Goal: Book appointment/travel/reservation

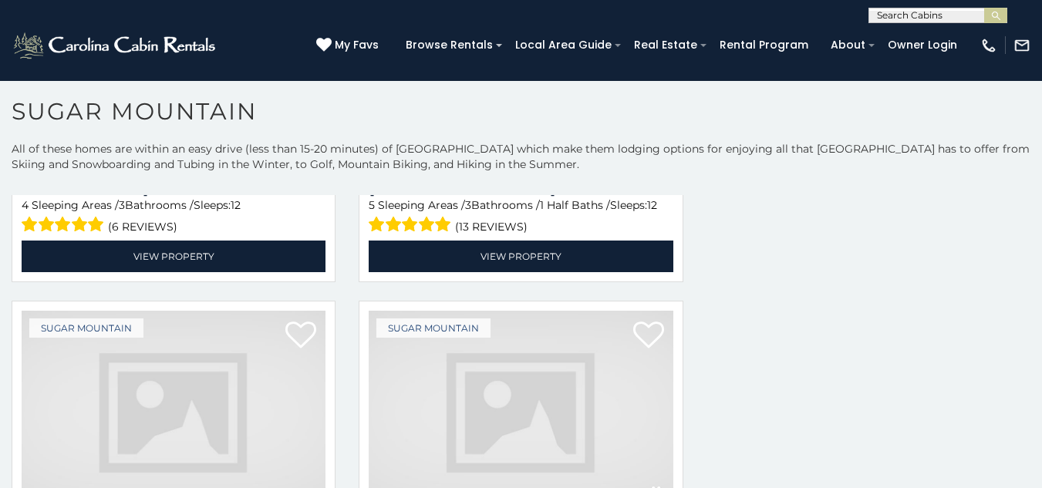
scroll to position [45, 0]
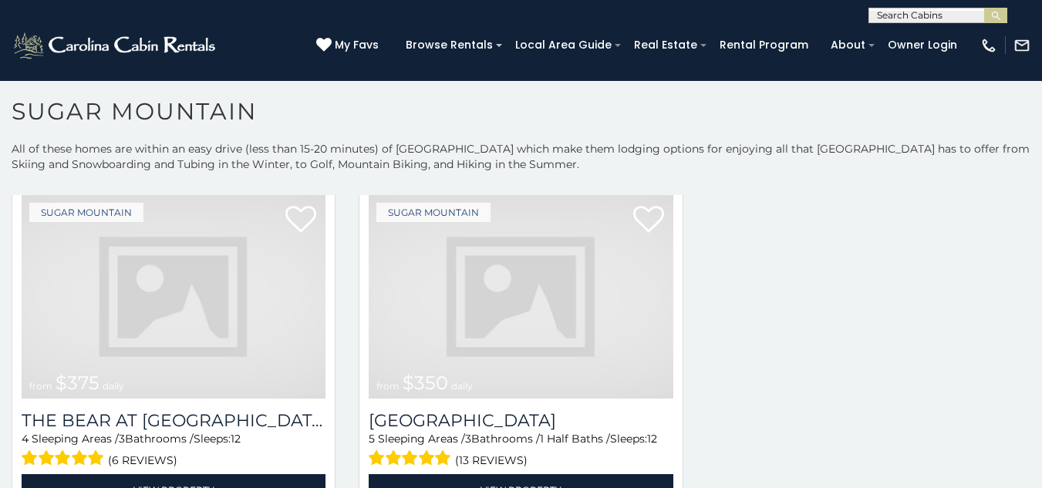
click at [49, 292] on img at bounding box center [174, 297] width 304 height 204
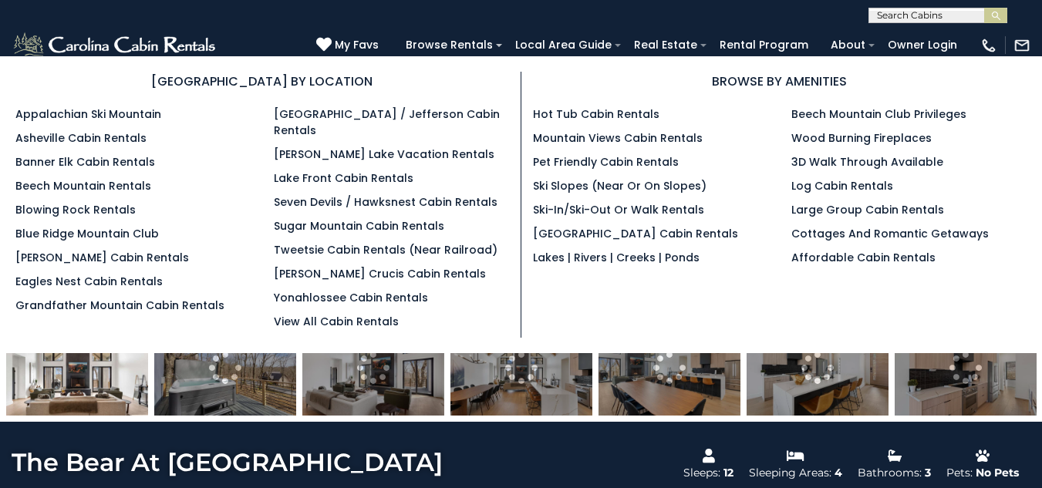
scroll to position [192, 0]
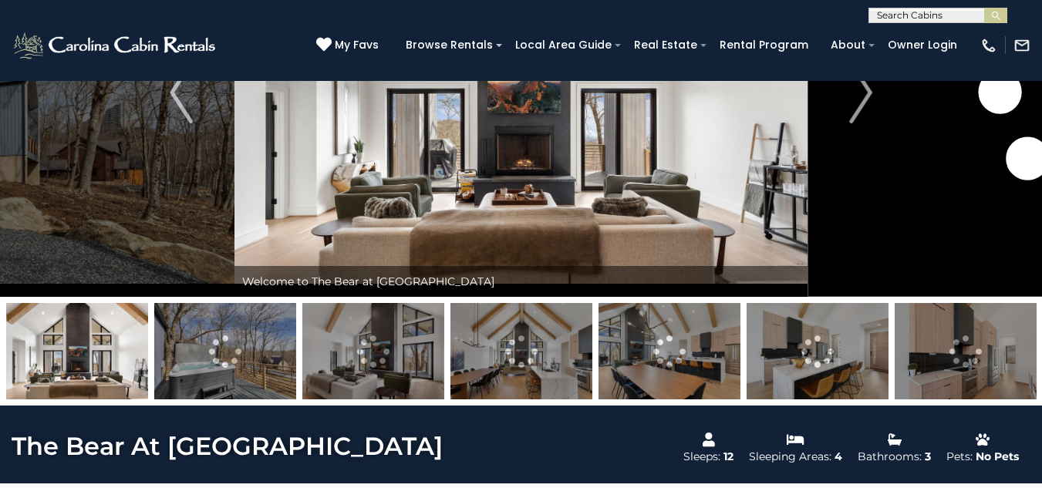
click at [317, 189] on img at bounding box center [520, 92] width 573 height 409
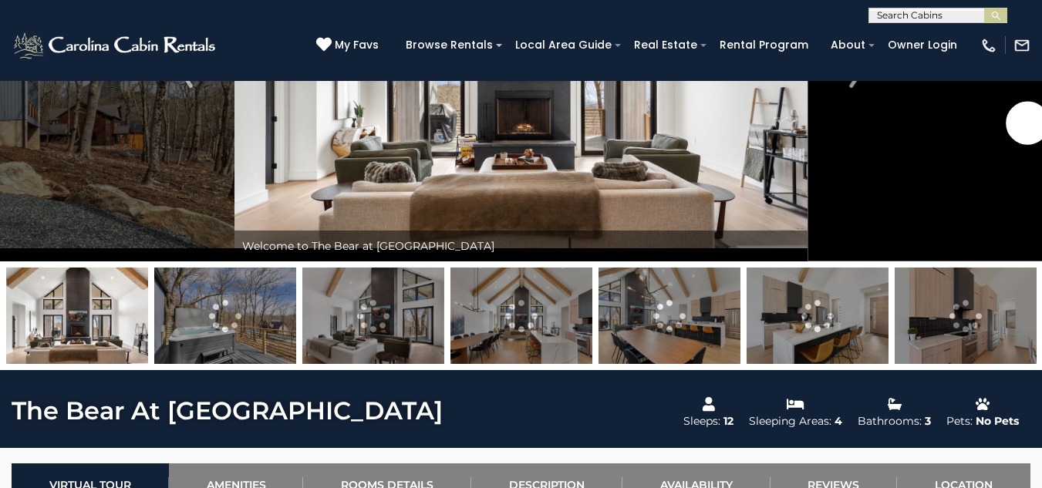
scroll to position [248, 0]
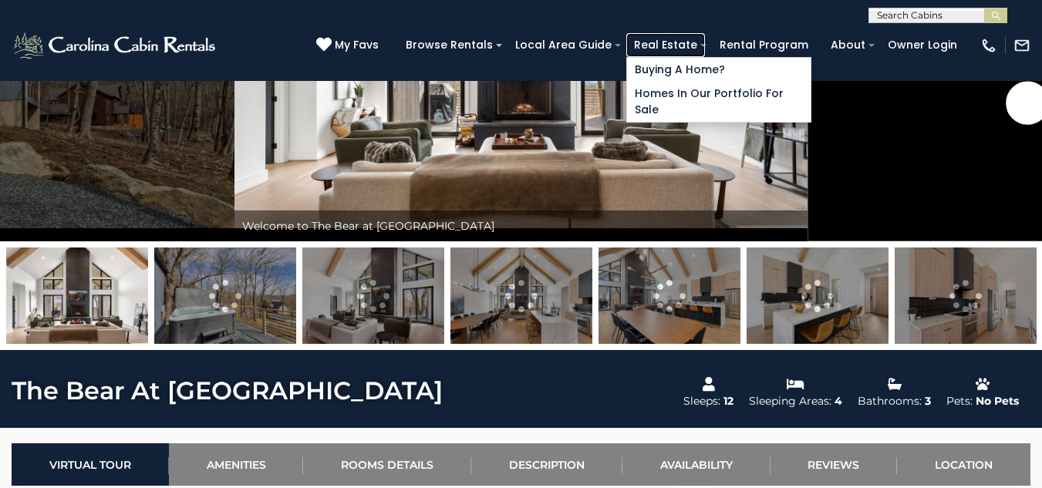
click at [705, 36] on link "Real Estate" at bounding box center [665, 45] width 79 height 24
